Goal: Information Seeking & Learning: Find specific fact

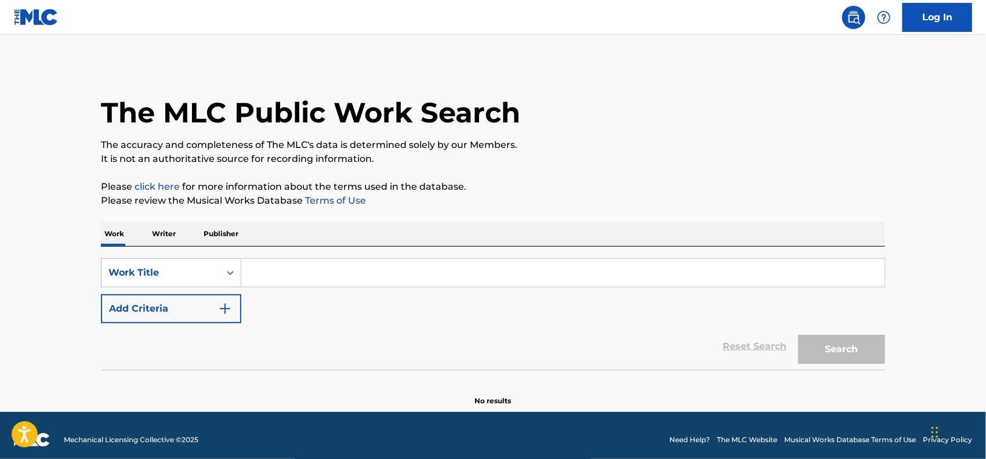
click at [287, 271] on input "Search Form" at bounding box center [563, 273] width 644 height 28
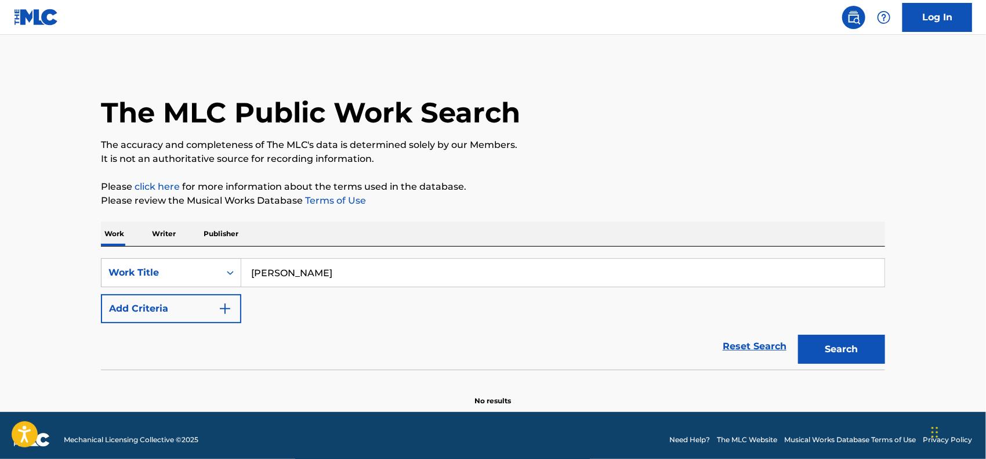
type input "[PERSON_NAME]"
click at [179, 235] on div "Work Writer Publisher" at bounding box center [493, 234] width 785 height 24
click at [168, 236] on p "Writer" at bounding box center [164, 234] width 31 height 24
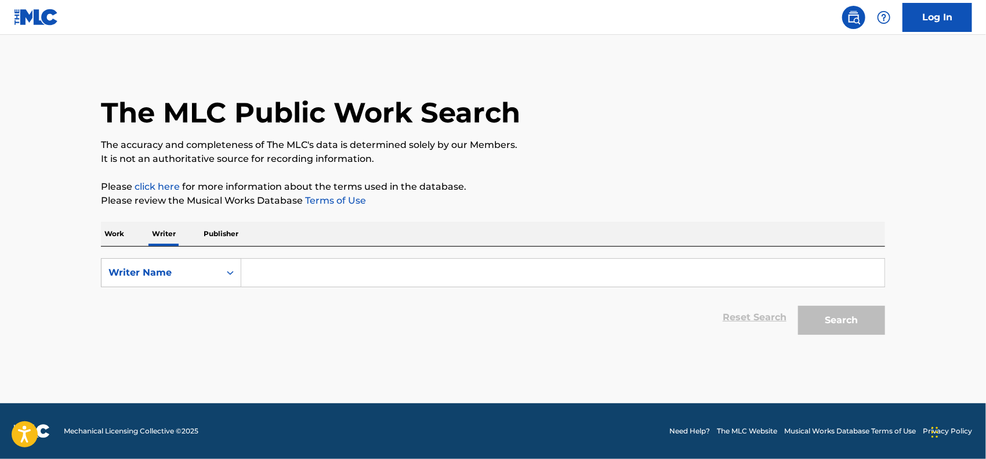
click at [514, 271] on input "Search Form" at bounding box center [563, 273] width 644 height 28
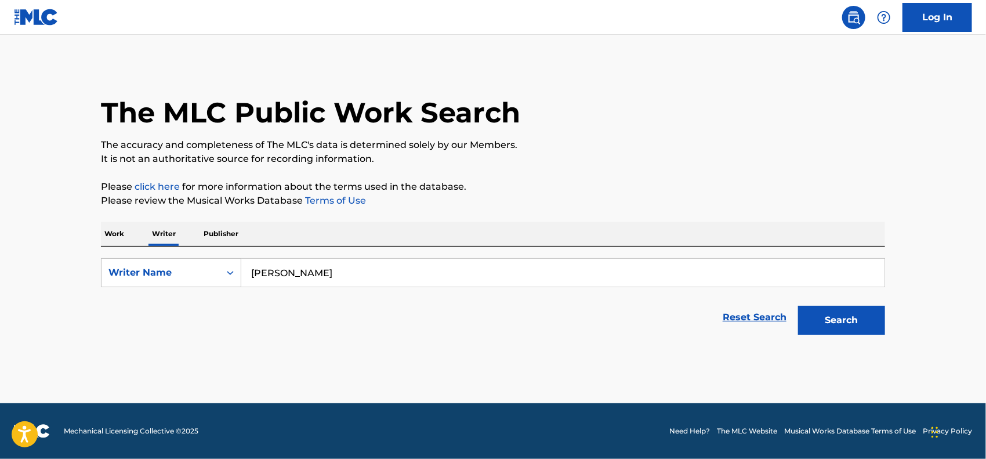
type input "[PERSON_NAME]"
click at [798, 306] on button "Search" at bounding box center [841, 320] width 87 height 29
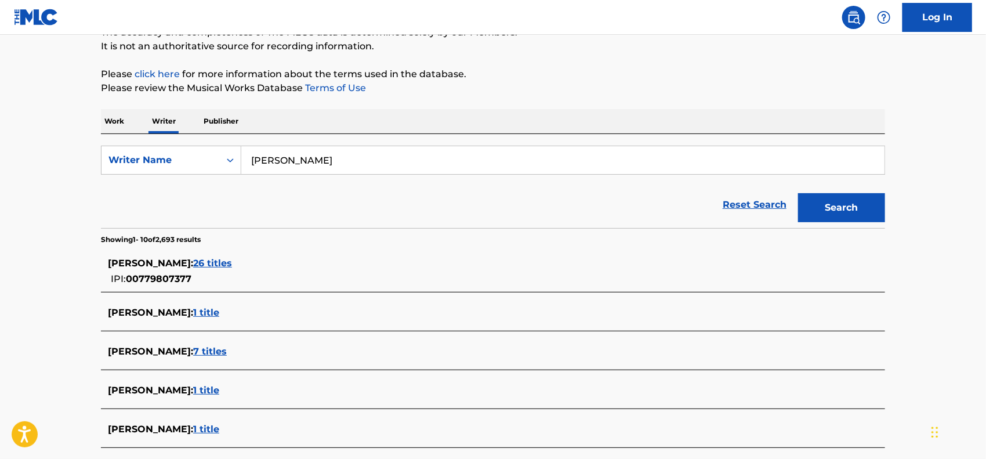
scroll to position [174, 0]
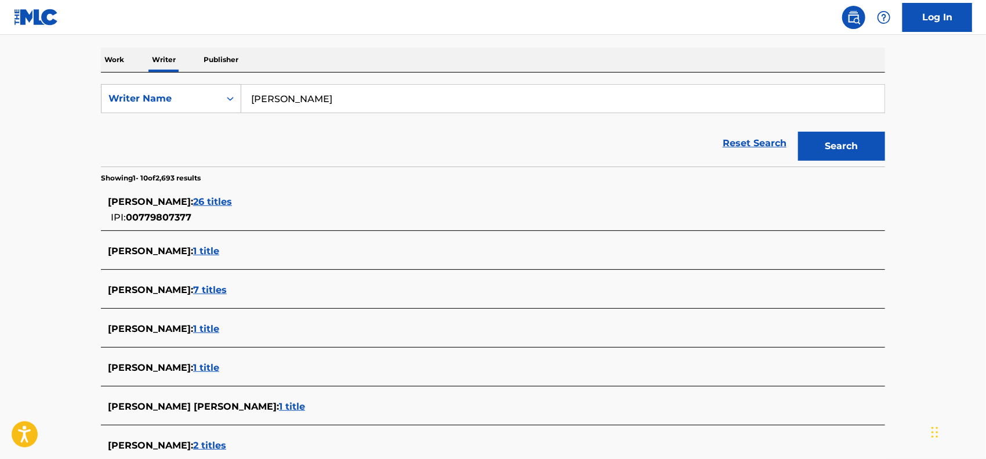
click at [232, 198] on span "26 titles" at bounding box center [212, 201] width 39 height 11
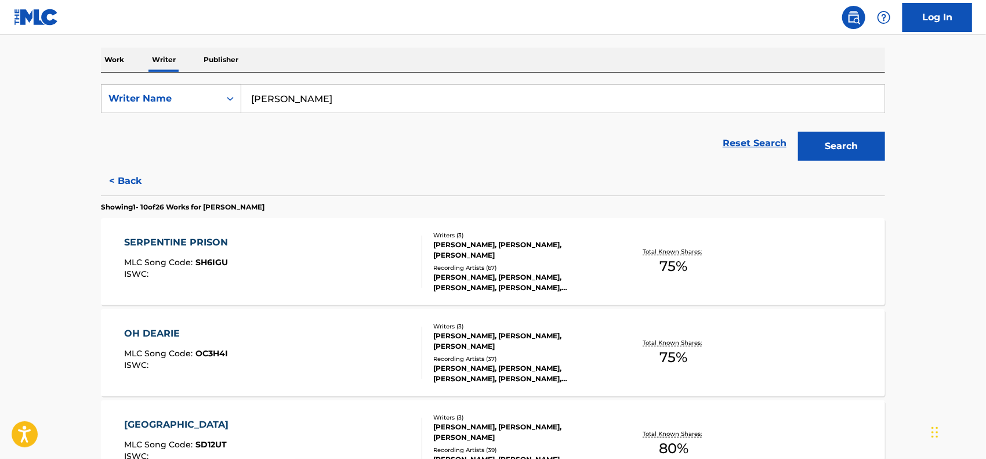
click at [154, 241] on div "SERPENTINE PRISON" at bounding box center [180, 243] width 110 height 14
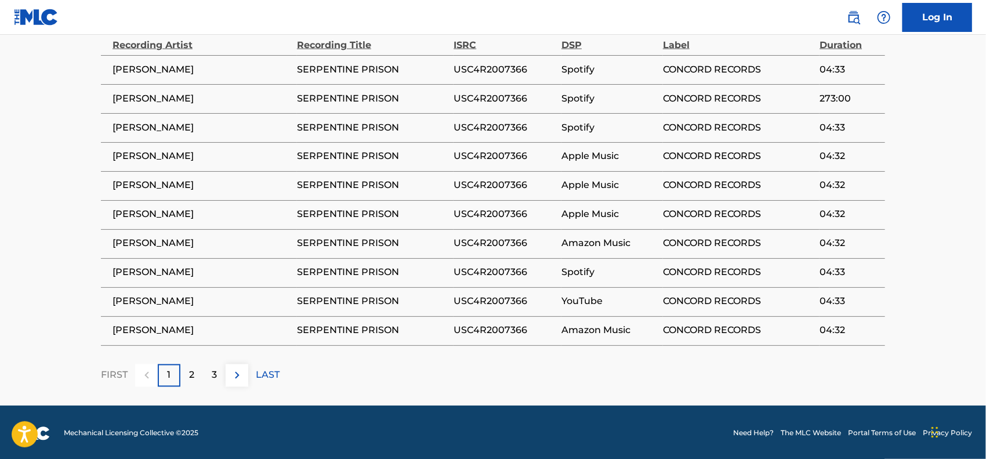
scroll to position [615, 0]
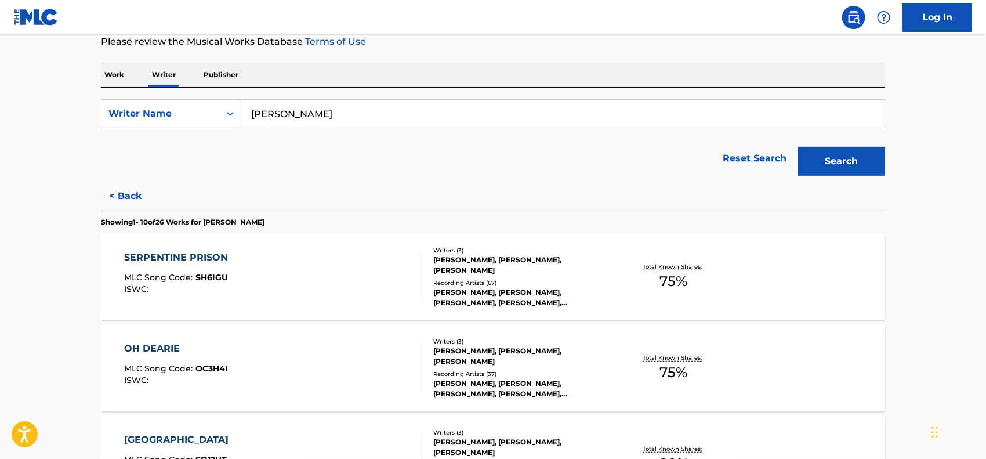
scroll to position [232, 0]
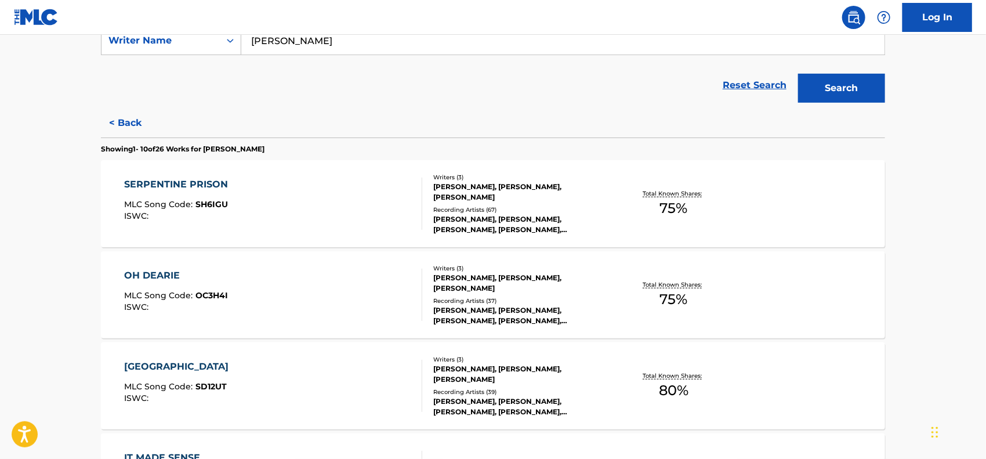
click at [167, 272] on div "OH DEARIE" at bounding box center [177, 276] width 104 height 14
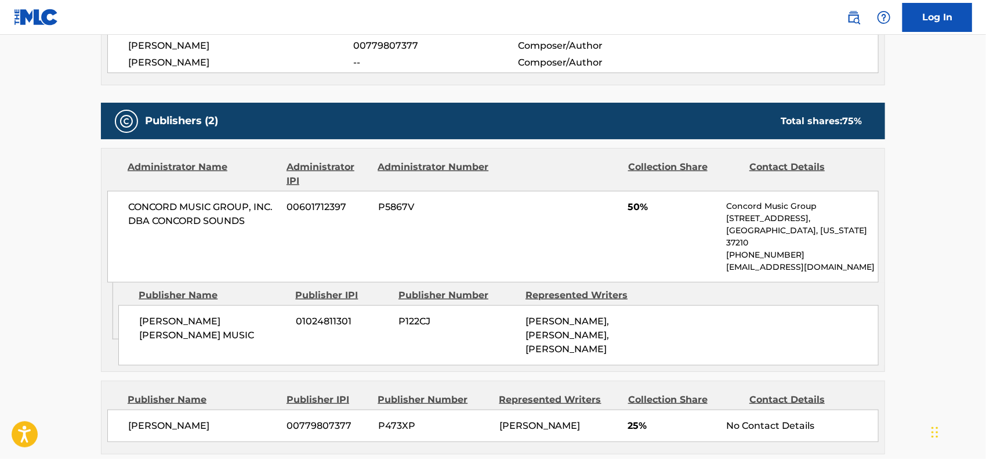
scroll to position [580, 0]
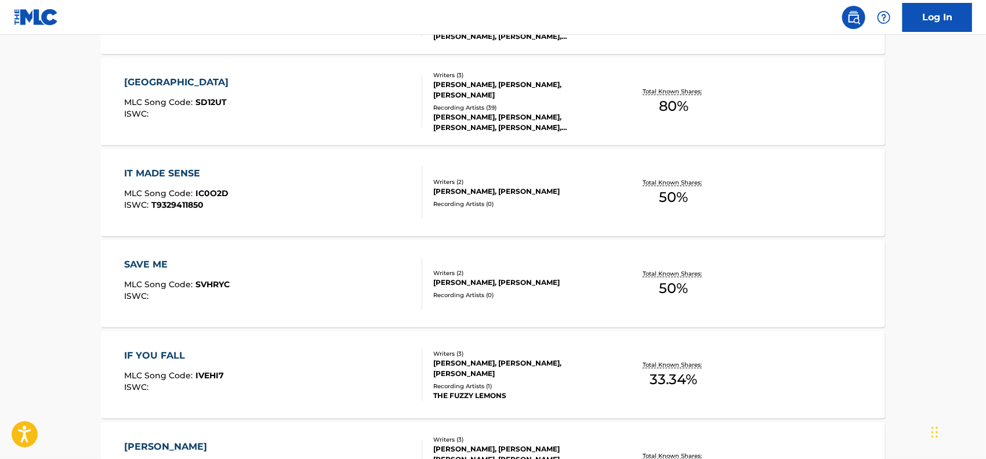
scroll to position [522, 0]
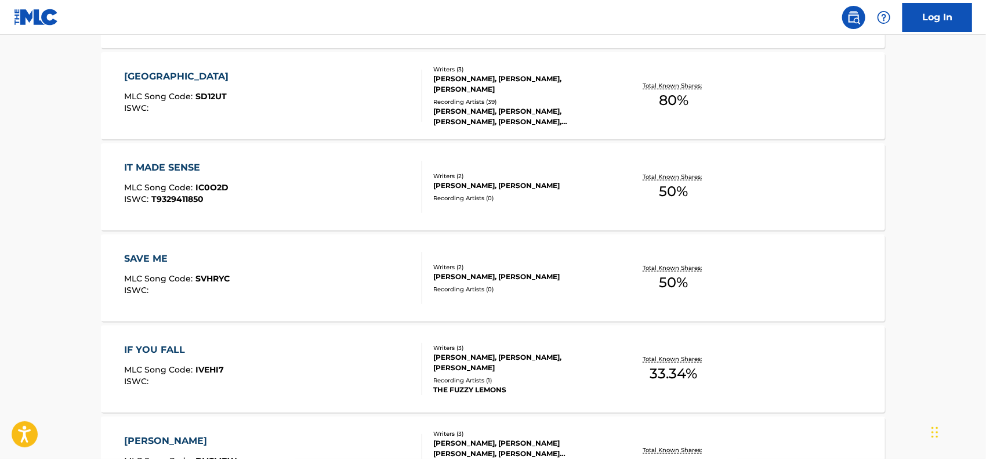
click at [165, 167] on div "IT MADE SENSE" at bounding box center [177, 168] width 104 height 14
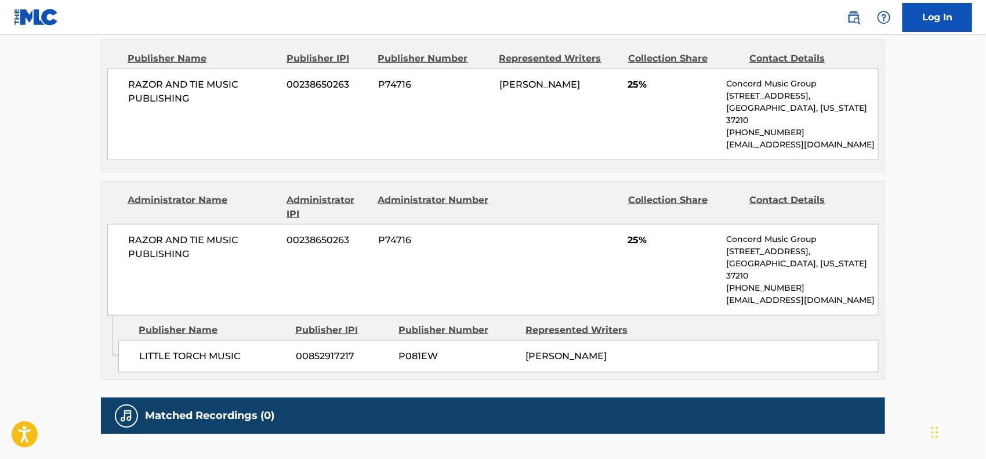
scroll to position [498, 0]
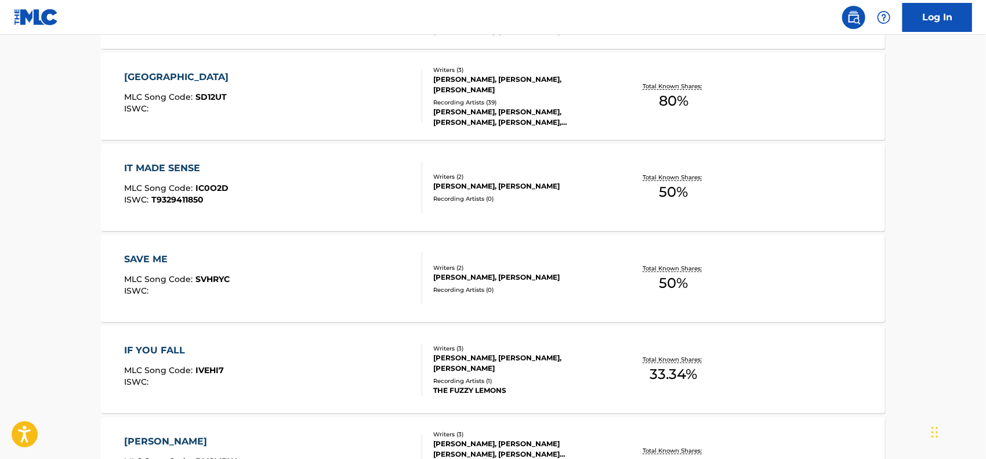
scroll to position [522, 0]
click at [149, 256] on div "SAVE ME" at bounding box center [178, 259] width 106 height 14
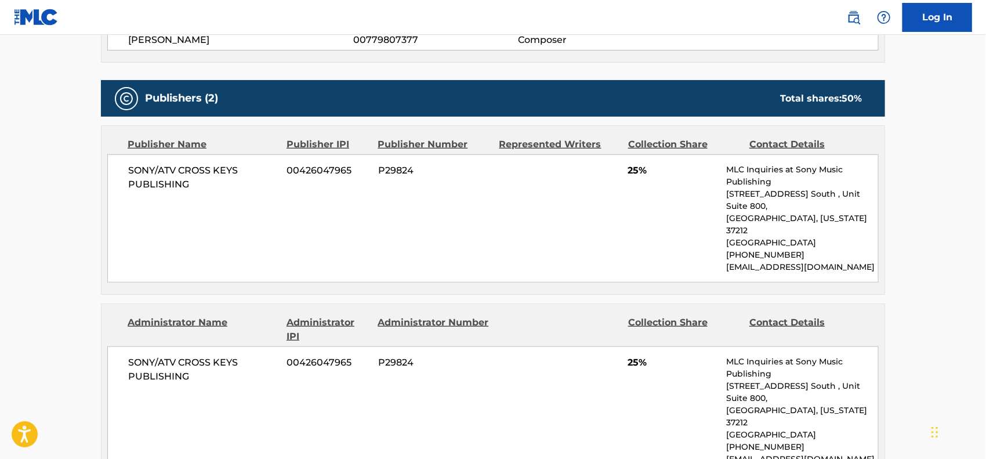
scroll to position [373, 0]
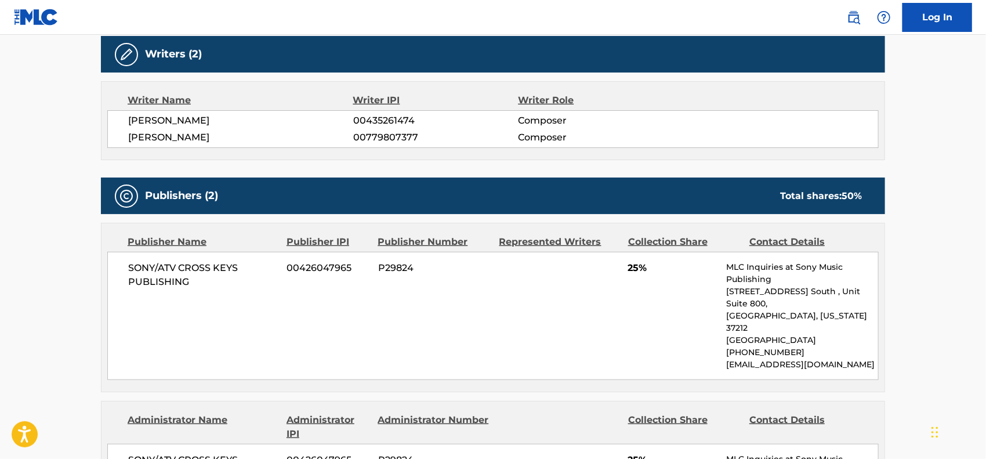
click at [216, 135] on span "[PERSON_NAME]" at bounding box center [240, 138] width 225 height 14
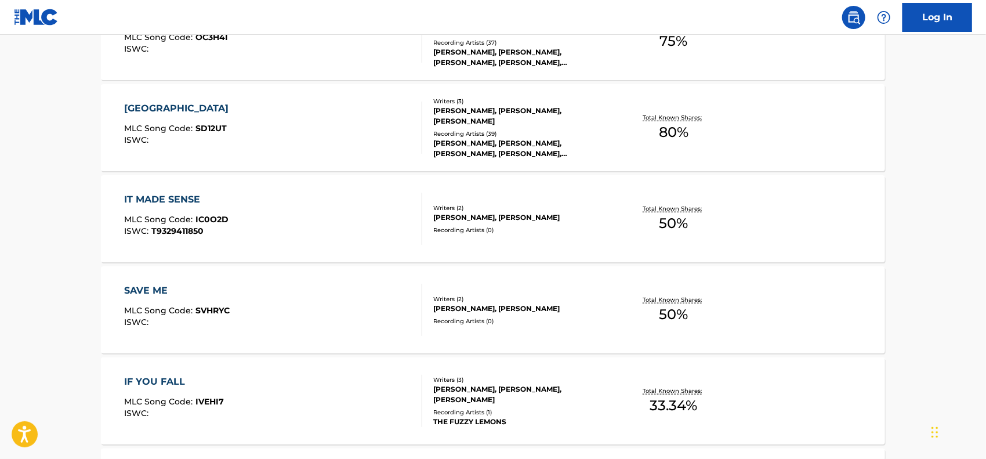
scroll to position [522, 0]
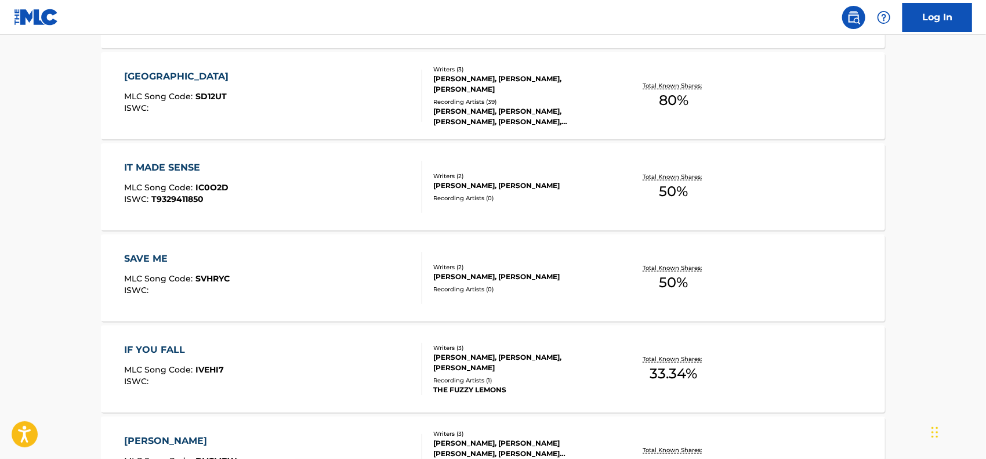
click at [147, 261] on div "SAVE ME" at bounding box center [178, 259] width 106 height 14
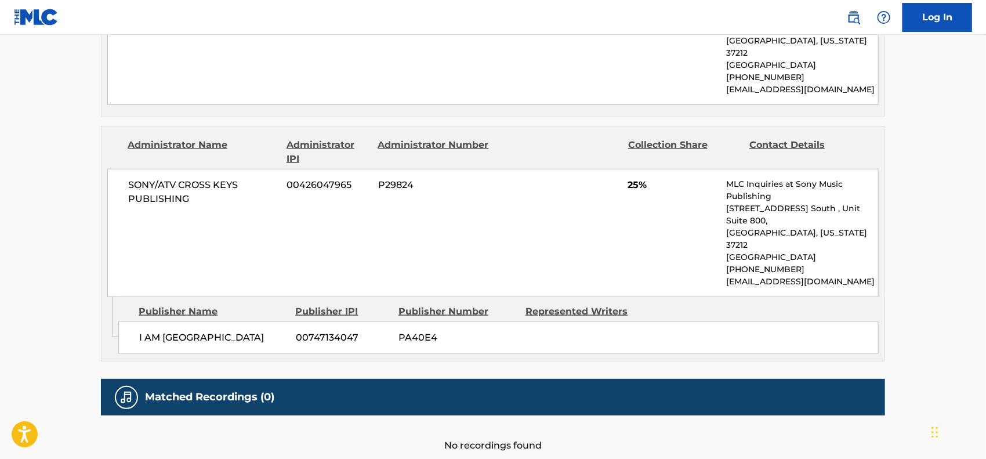
scroll to position [663, 0]
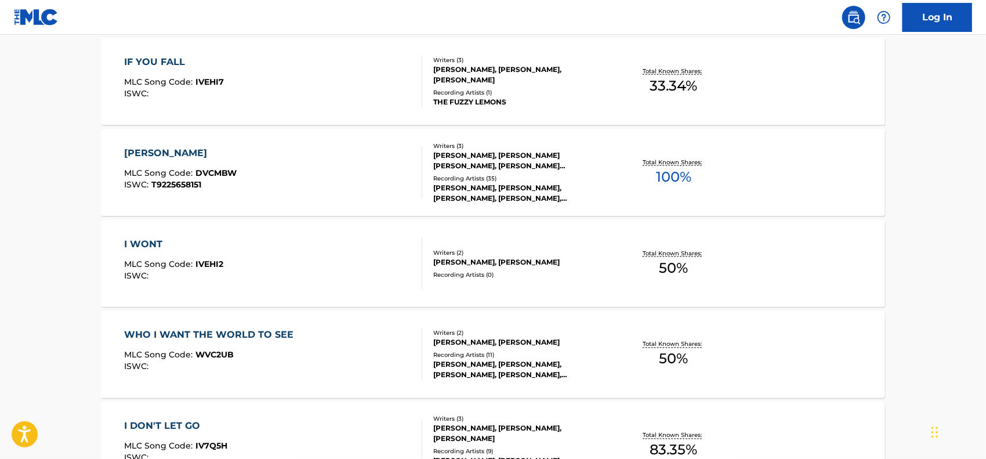
scroll to position [961, 0]
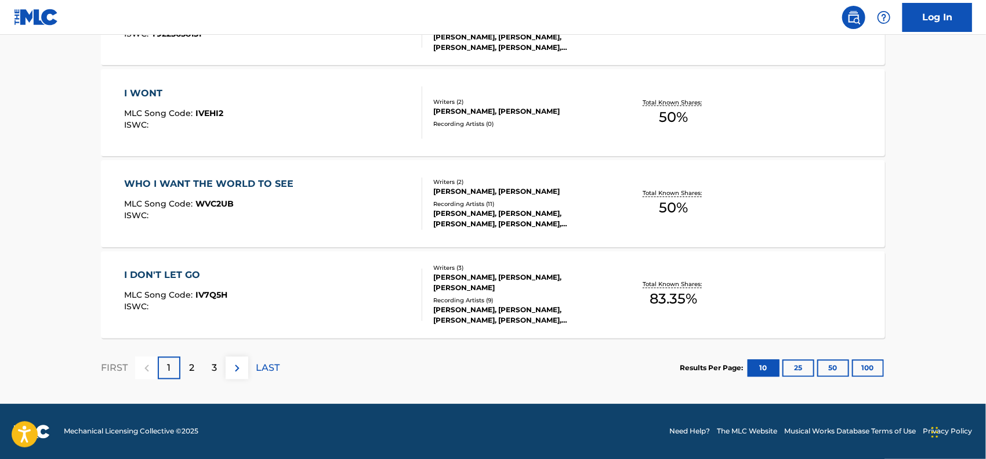
click at [162, 272] on div "I DON'T LET GO" at bounding box center [176, 276] width 103 height 14
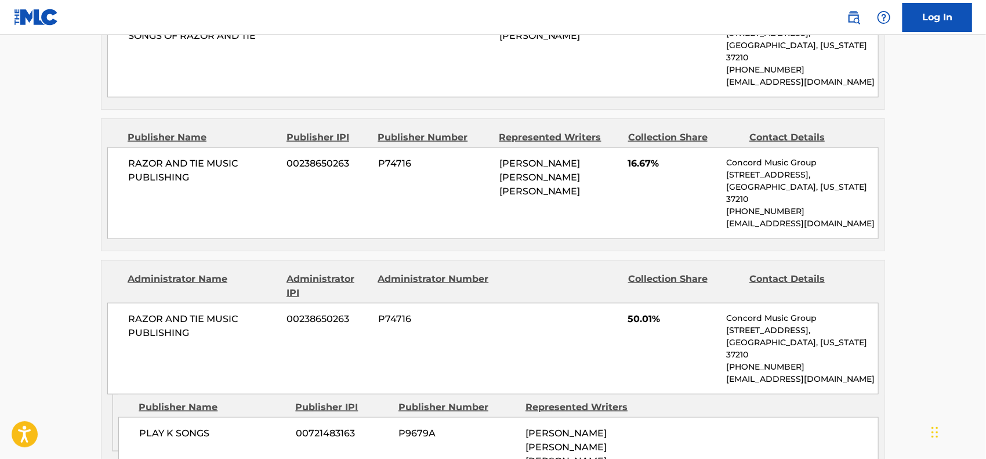
scroll to position [638, 0]
